Goal: Find specific page/section: Find specific page/section

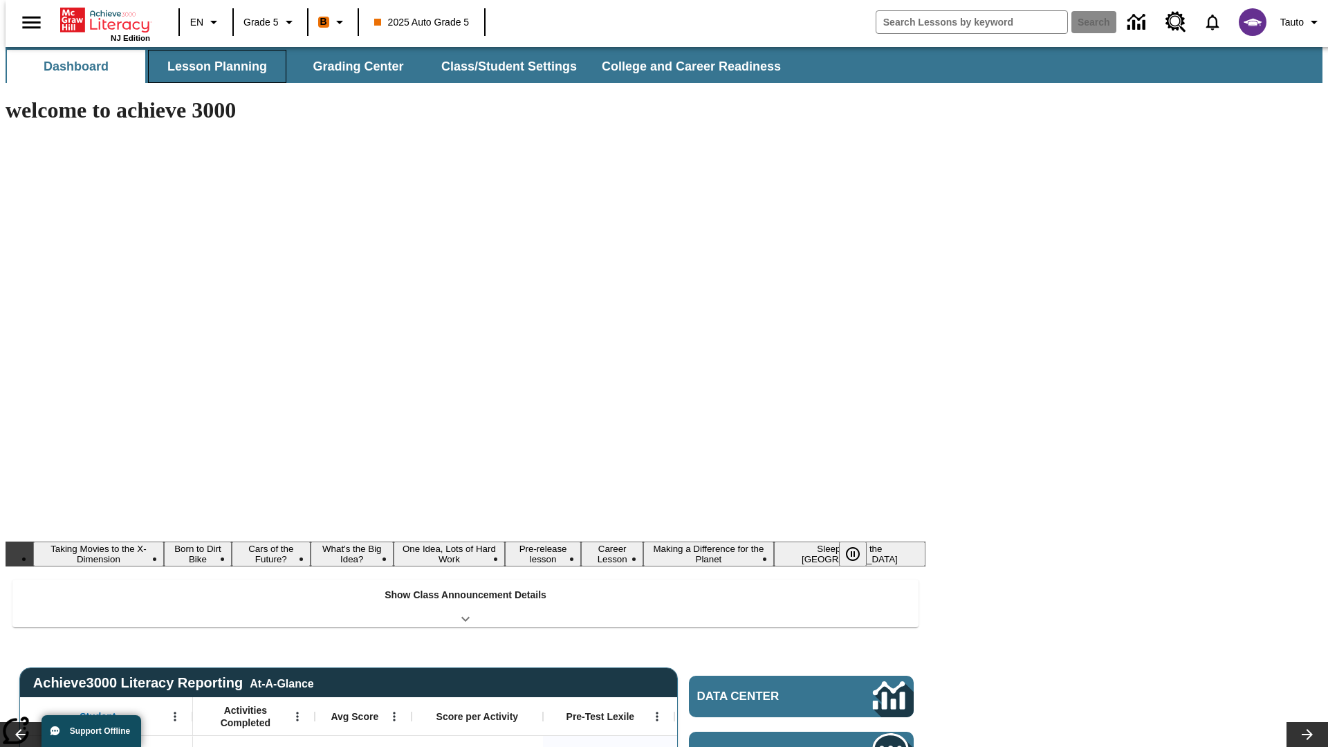
click at [212, 66] on button "Lesson Planning" at bounding box center [217, 66] width 138 height 33
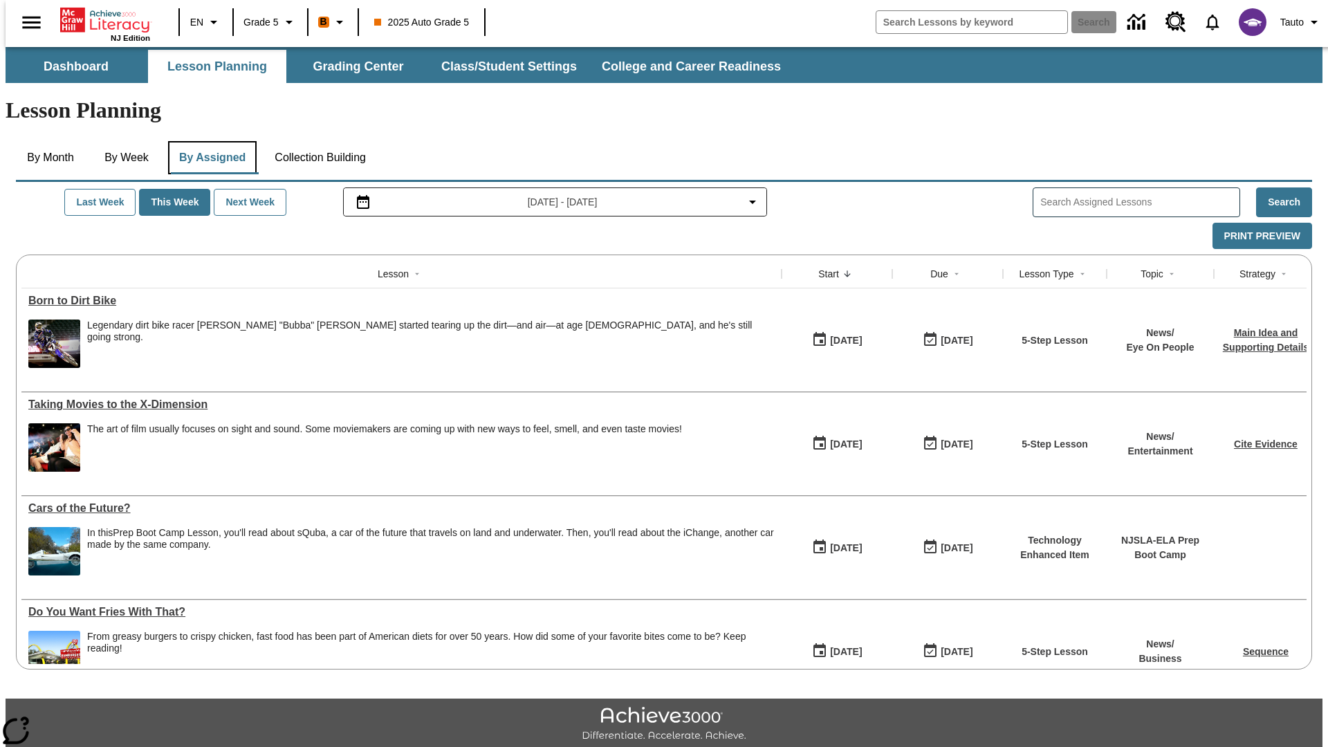
click at [209, 141] on button "By Assigned" at bounding box center [212, 157] width 89 height 33
type input "CVC Short Vowels Lesson 2"
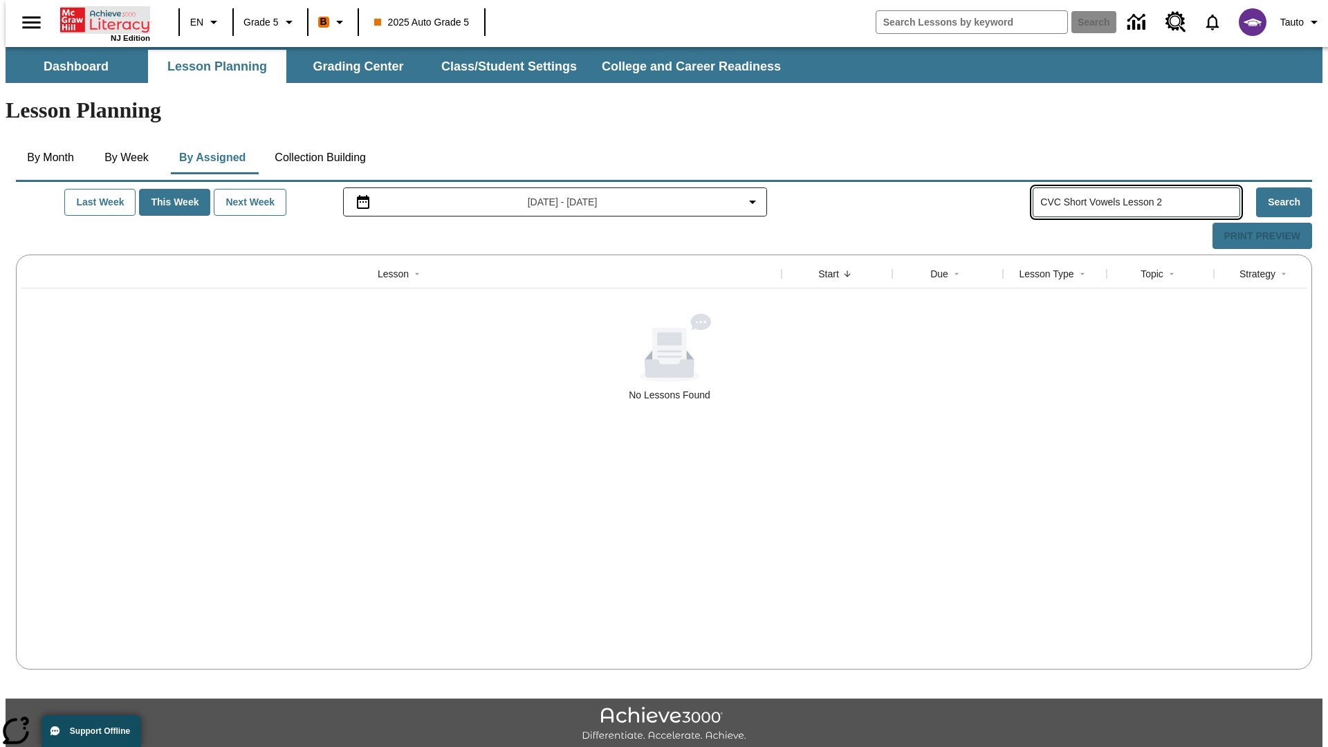
click at [100, 19] on icon "Home" at bounding box center [106, 20] width 92 height 28
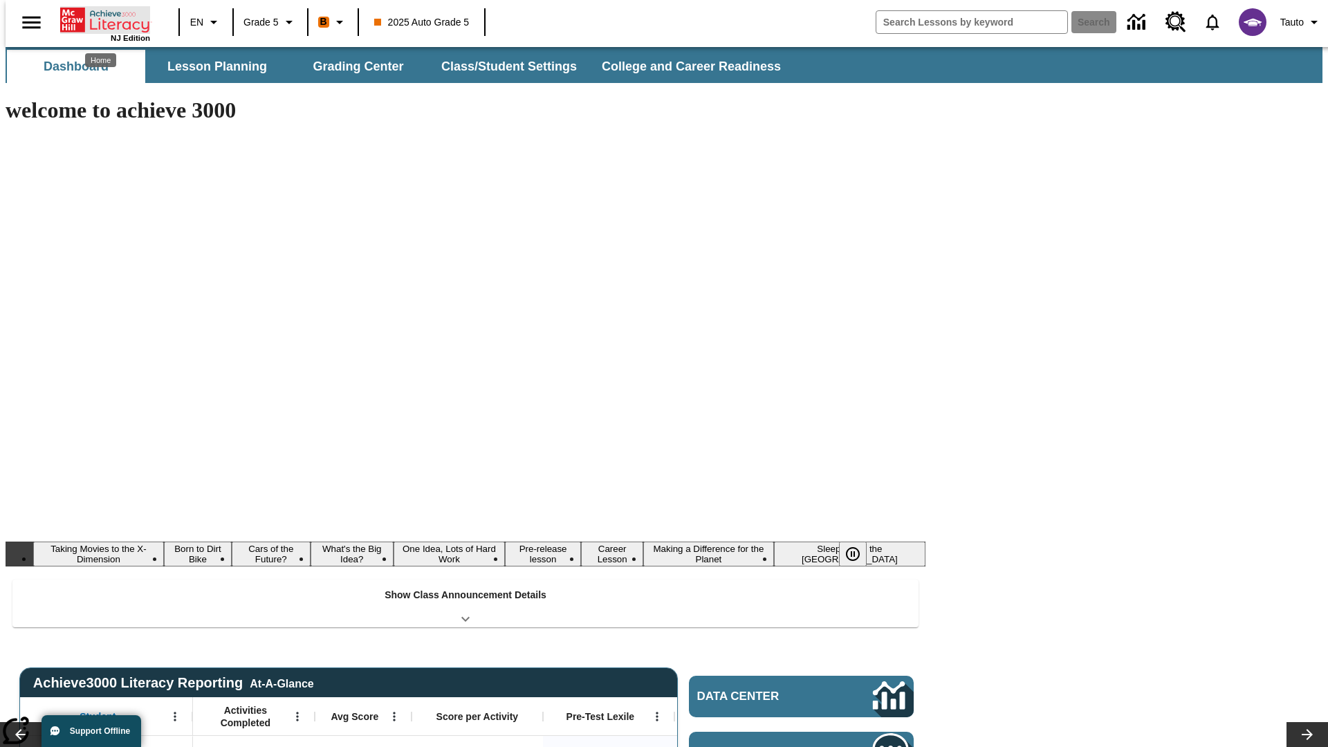
type input "-1"
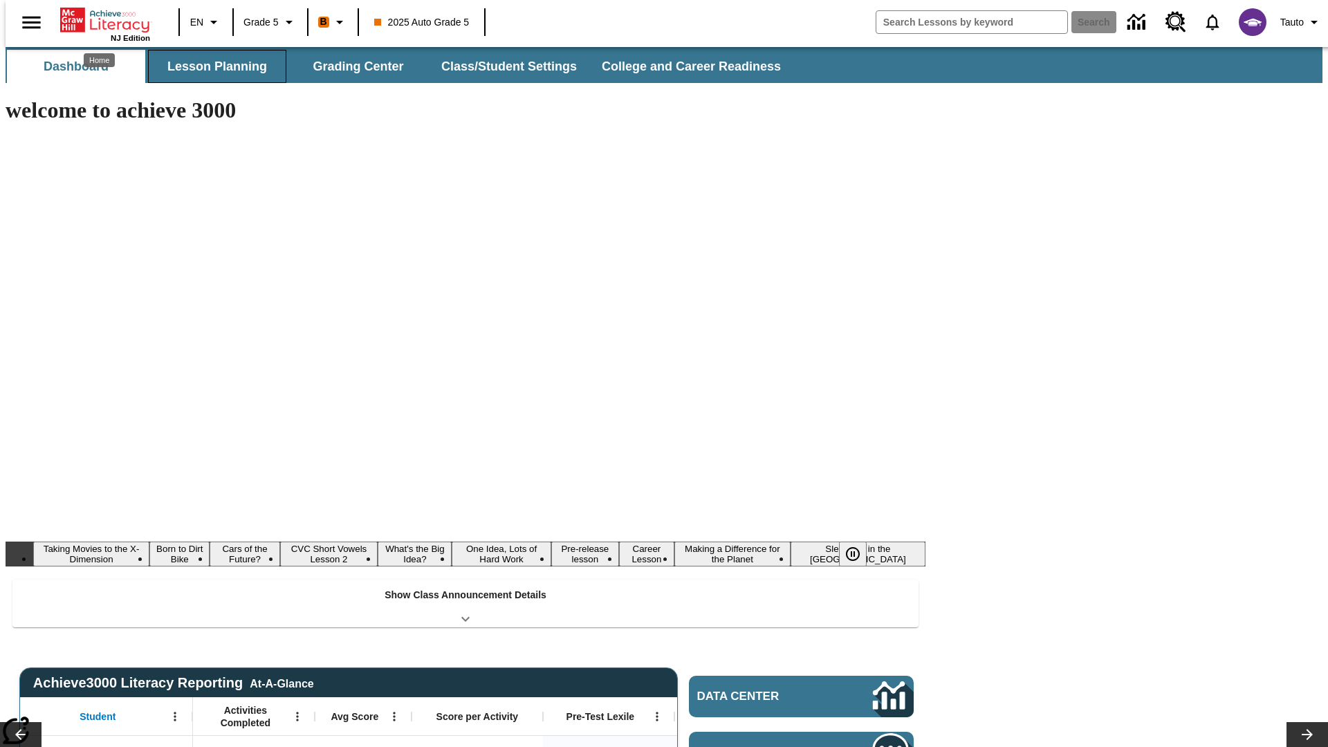
click at [212, 66] on button "Lesson Planning" at bounding box center [217, 66] width 138 height 33
